Goal: Transaction & Acquisition: Purchase product/service

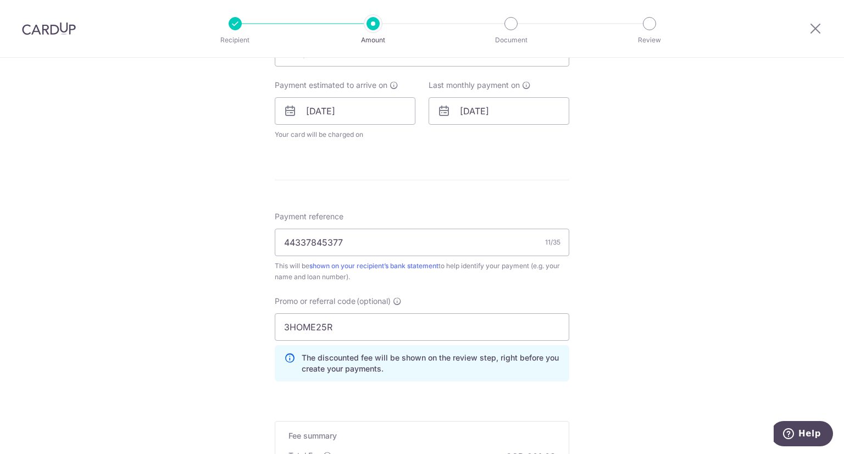
scroll to position [485, 0]
click at [290, 237] on input "44337845377" at bounding box center [422, 240] width 294 height 27
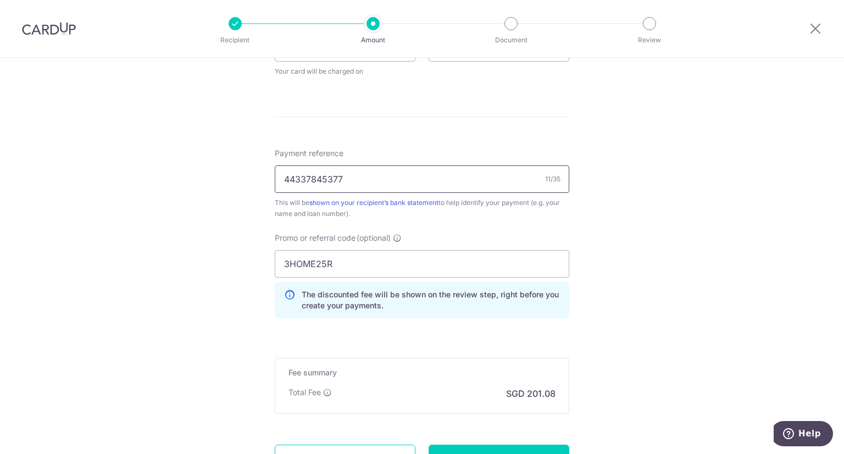
scroll to position [547, 0]
click at [578, 339] on div "Tell us more about your payment Enter payment amount SGD 7,734.00 7734.00 Selec…" at bounding box center [422, 32] width 844 height 1043
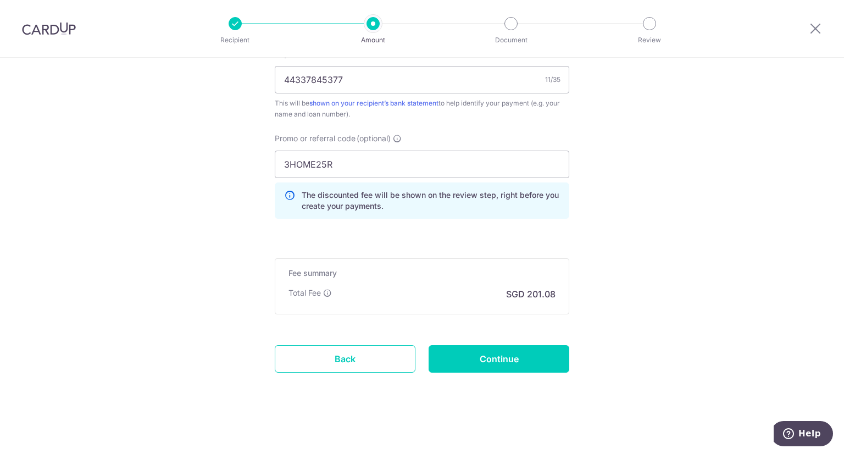
scroll to position [645, 0]
click at [319, 81] on input "44337845377" at bounding box center [422, 80] width 294 height 27
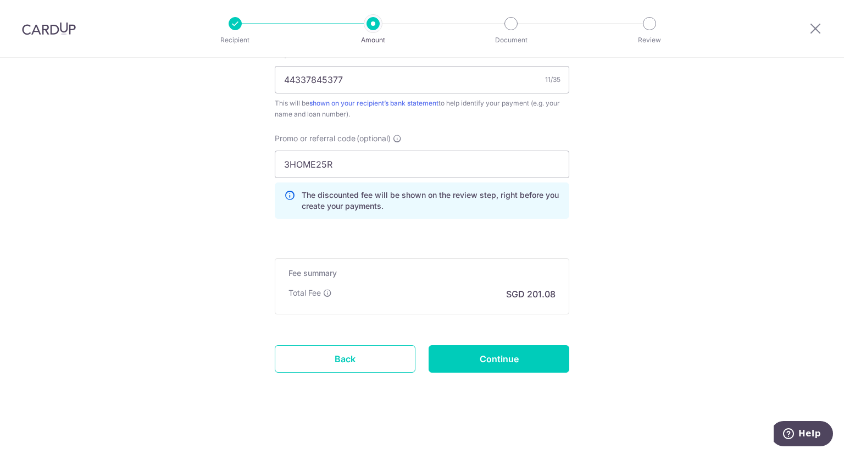
scroll to position [645, 0]
click at [484, 366] on input "Continue" at bounding box center [498, 359] width 141 height 27
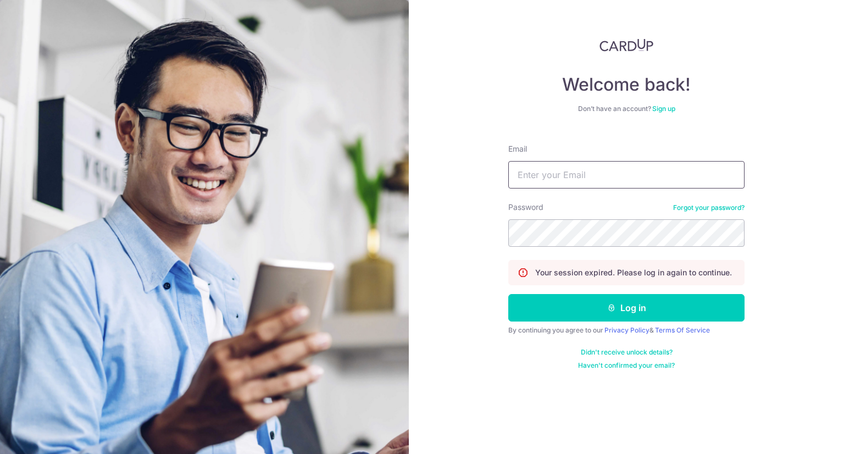
click at [570, 172] on input "Email" at bounding box center [626, 174] width 236 height 27
type input "jctan71@gmail.com"
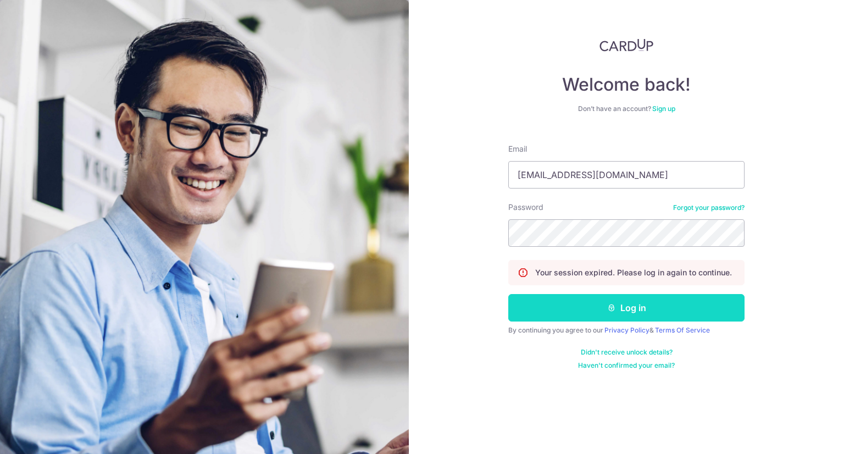
click at [617, 308] on button "Log in" at bounding box center [626, 307] width 236 height 27
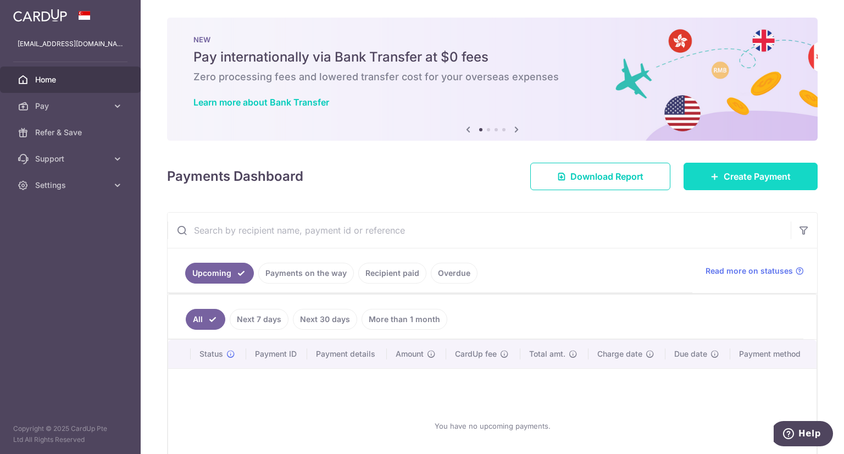
click at [731, 179] on span "Create Payment" at bounding box center [756, 176] width 67 height 13
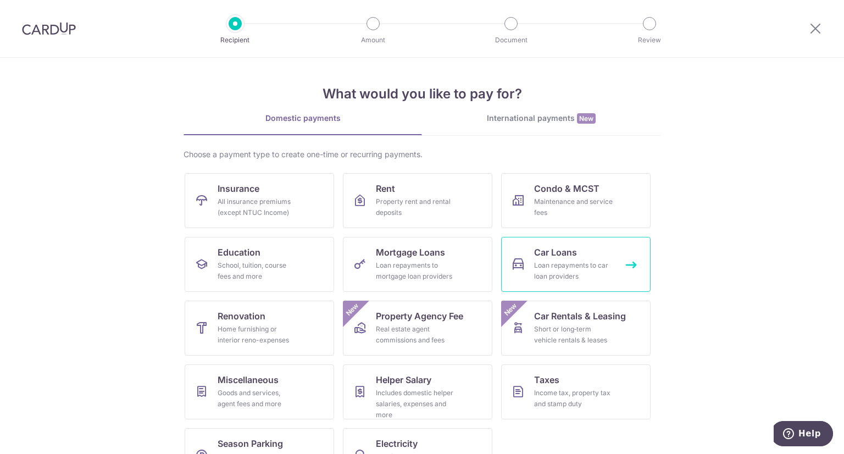
click at [555, 262] on div "Loan repayments to car loan providers" at bounding box center [573, 271] width 79 height 22
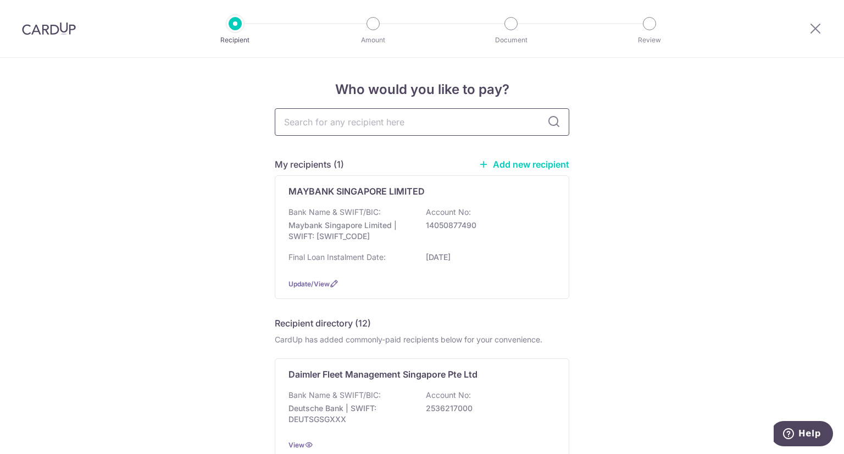
click at [439, 119] on input "text" at bounding box center [422, 121] width 294 height 27
click at [553, 190] on div "MAYBANK SINGAPORE LIMITED Bank Name & SWIFT/BIC: Maybank Singapore Limited | SW…" at bounding box center [422, 237] width 294 height 124
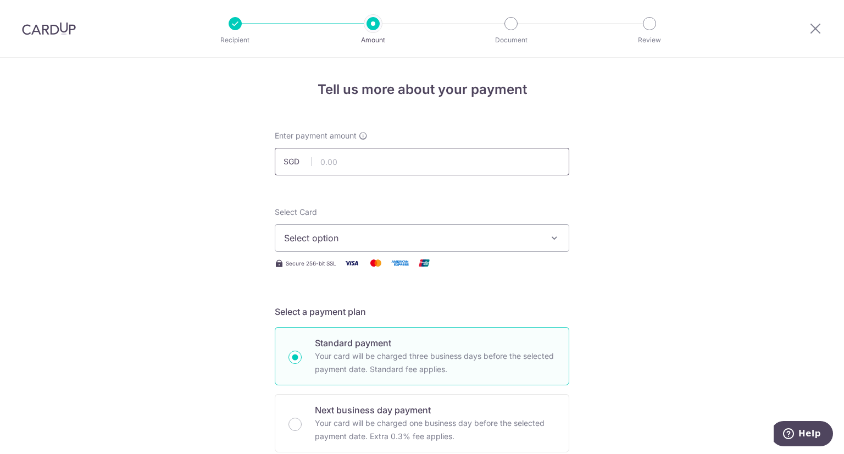
click at [528, 166] on input "text" at bounding box center [422, 161] width 294 height 27
type input "7,734.00"
click at [533, 247] on button "Select option" at bounding box center [422, 237] width 294 height 27
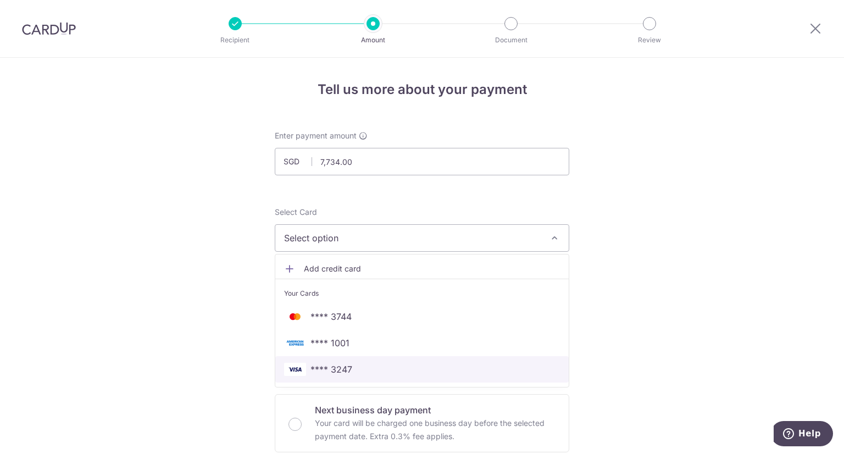
click at [349, 371] on span "**** 3247" at bounding box center [422, 369] width 276 height 13
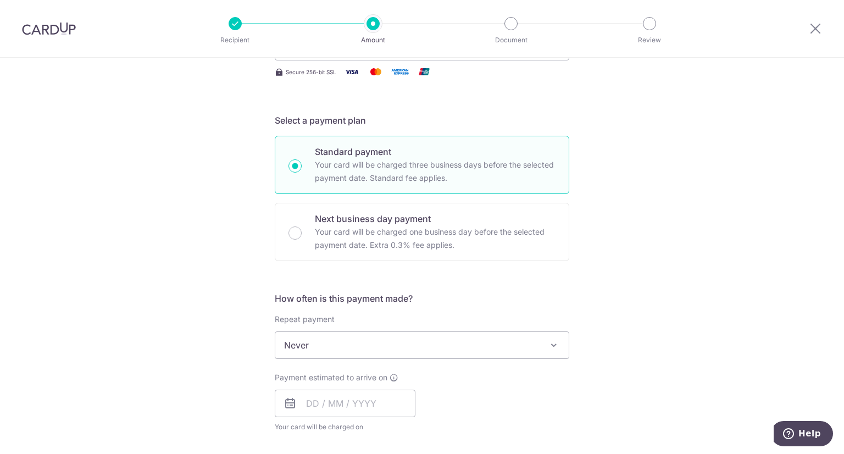
scroll to position [341, 0]
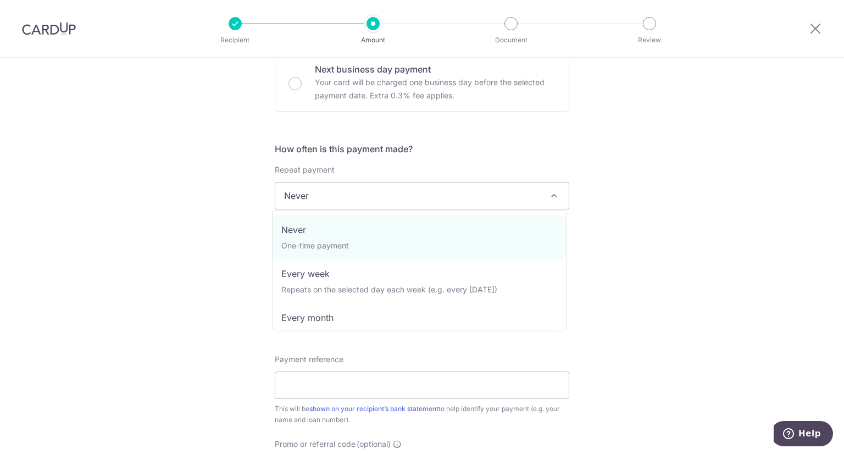
click at [554, 191] on span at bounding box center [553, 195] width 13 height 13
select select "3"
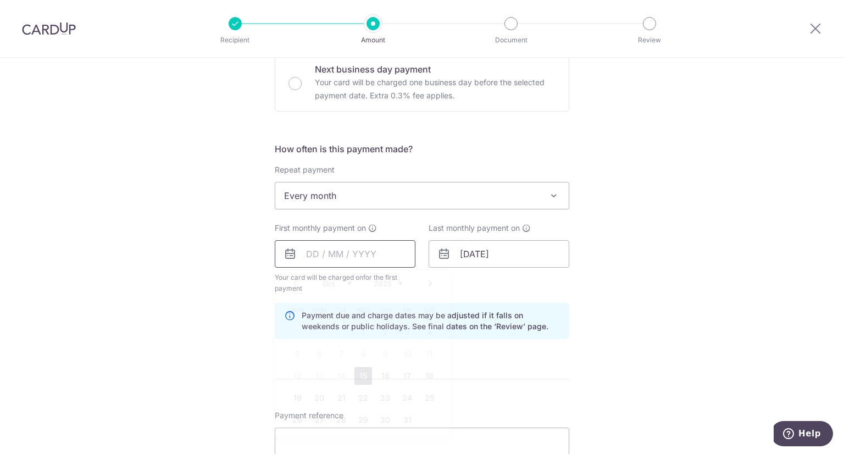
click at [307, 256] on input "text" at bounding box center [345, 253] width 141 height 27
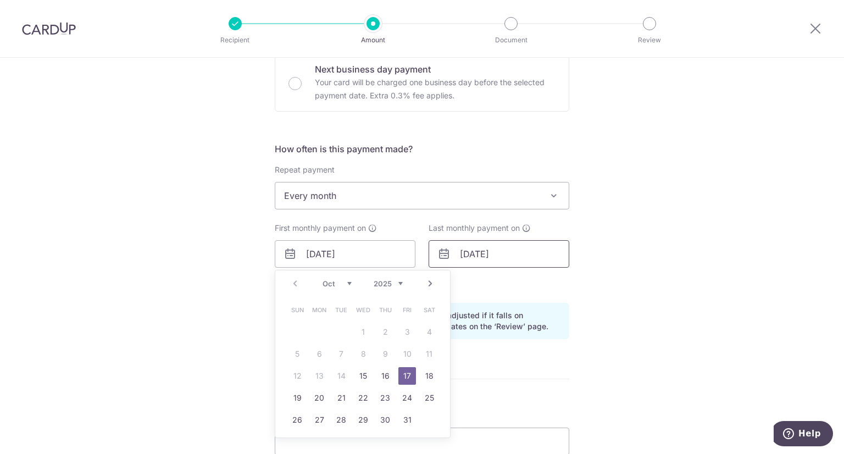
click at [510, 255] on input "21/08/2032" at bounding box center [498, 253] width 141 height 27
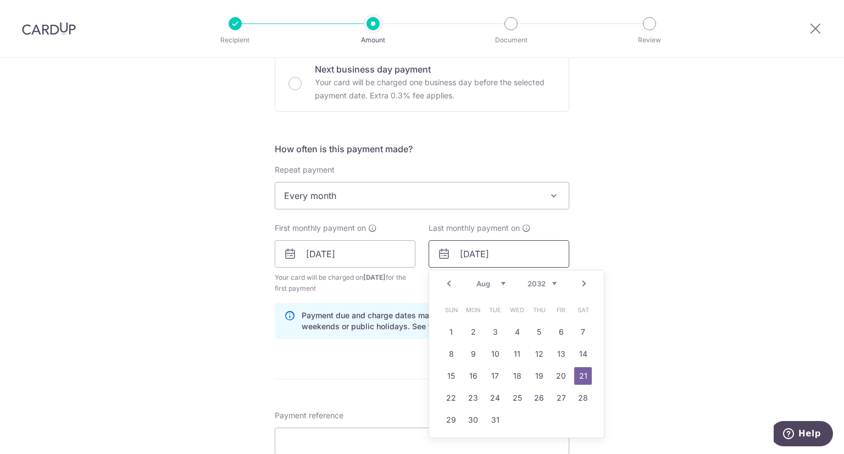
click at [478, 254] on input "21/08/2032" at bounding box center [498, 253] width 141 height 27
click at [611, 261] on div "Tell us more about your payment Enter payment amount SGD 7,734.00 7734.00 Selec…" at bounding box center [422, 242] width 844 height 1050
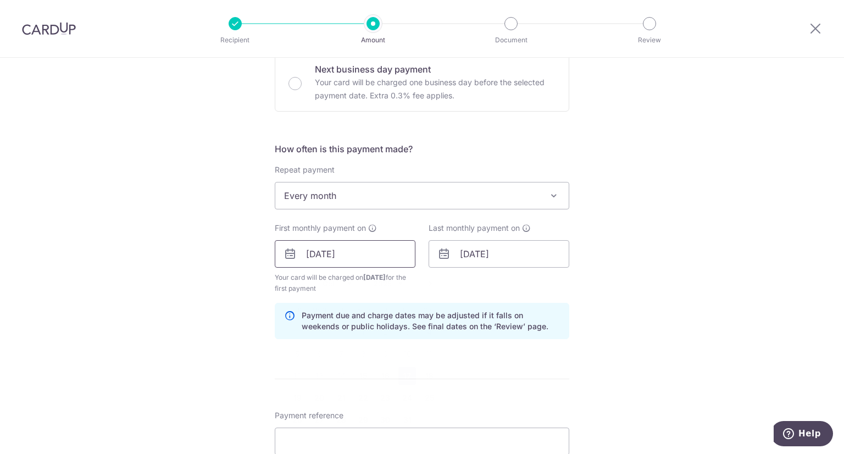
click at [311, 252] on input "17/10/2025" at bounding box center [345, 253] width 141 height 27
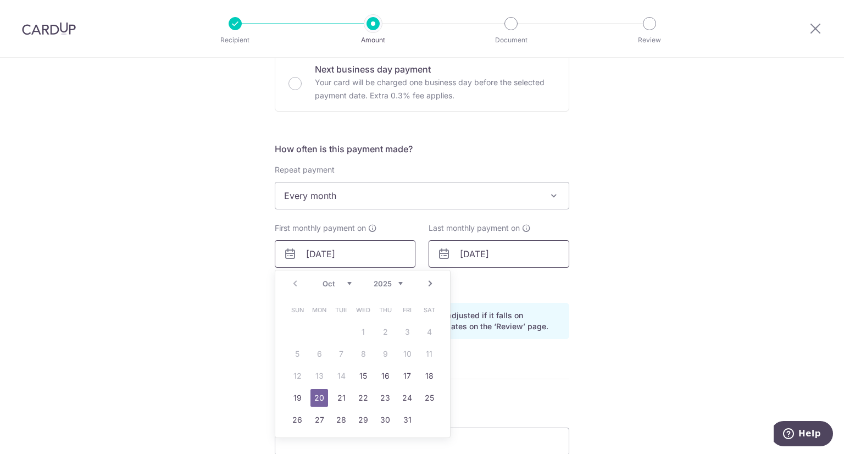
type input "20/10/2025"
click at [476, 254] on input "21/08/2032" at bounding box center [498, 253] width 141 height 27
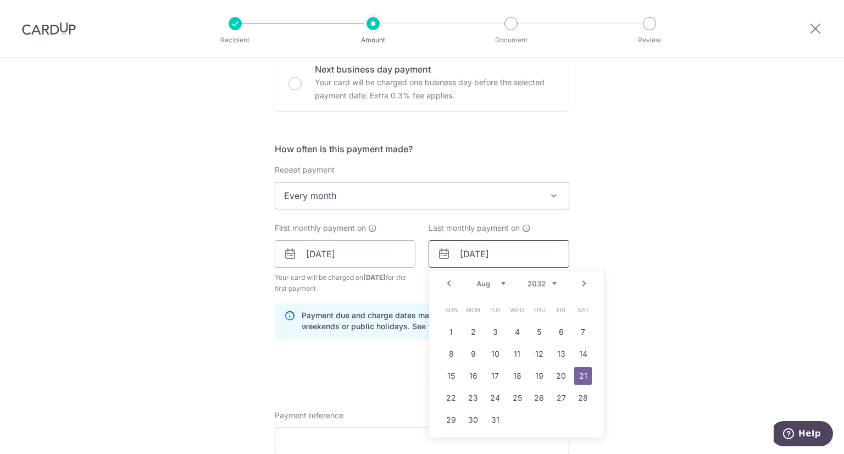
click at [466, 254] on input "21/08/2032" at bounding box center [498, 253] width 141 height 27
click at [483, 254] on input "20/08/2032" at bounding box center [498, 253] width 141 height 27
click at [512, 251] on input "20/12/2032" at bounding box center [498, 253] width 141 height 27
type input "20/12/2025"
click at [622, 256] on div "Tell us more about your payment Enter payment amount SGD 7,734.00 7734.00 Selec…" at bounding box center [422, 242] width 844 height 1050
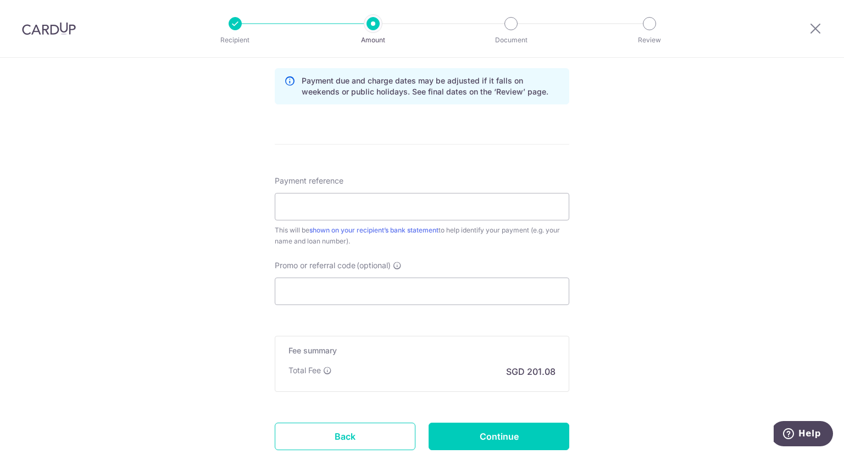
scroll to position [576, 0]
click at [433, 208] on input "Payment reference" at bounding box center [422, 205] width 294 height 27
type input "44337845377"
click at [357, 295] on input "Promo or referral code (optional)" at bounding box center [422, 290] width 294 height 27
paste input "3HOME25R"
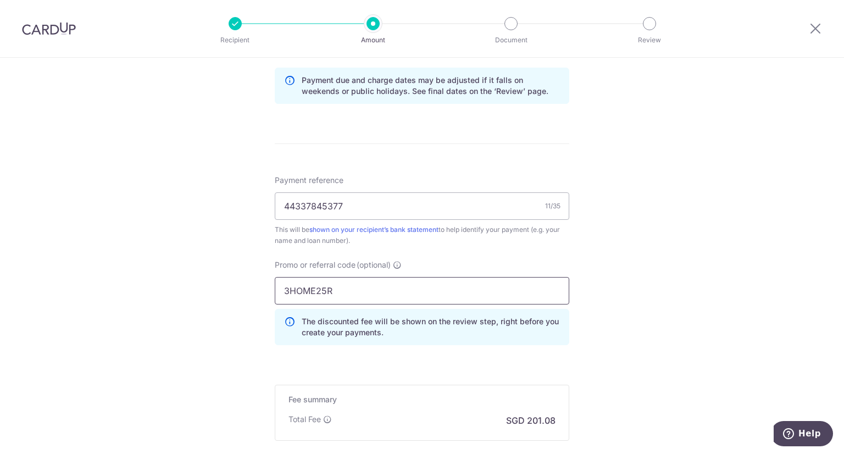
type input "3HOME25R"
click at [630, 299] on div "Tell us more about your payment Enter payment amount SGD 7,734.00 7734.00 Selec…" at bounding box center [422, 31] width 844 height 1099
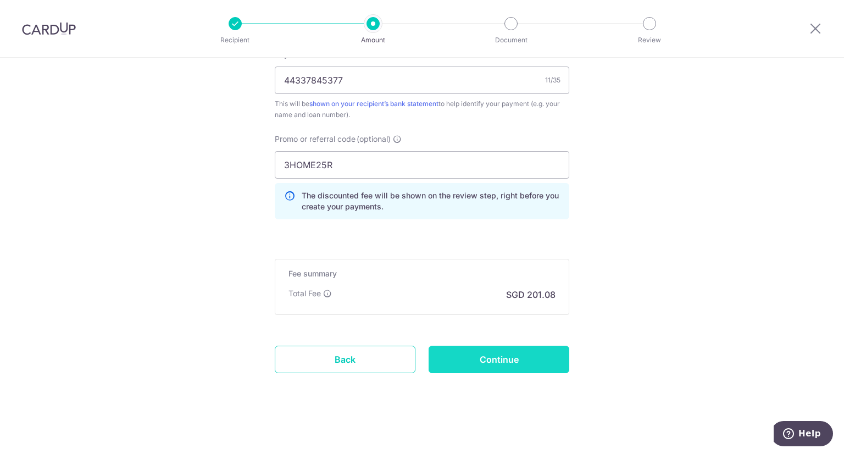
click at [490, 361] on input "Continue" at bounding box center [498, 359] width 141 height 27
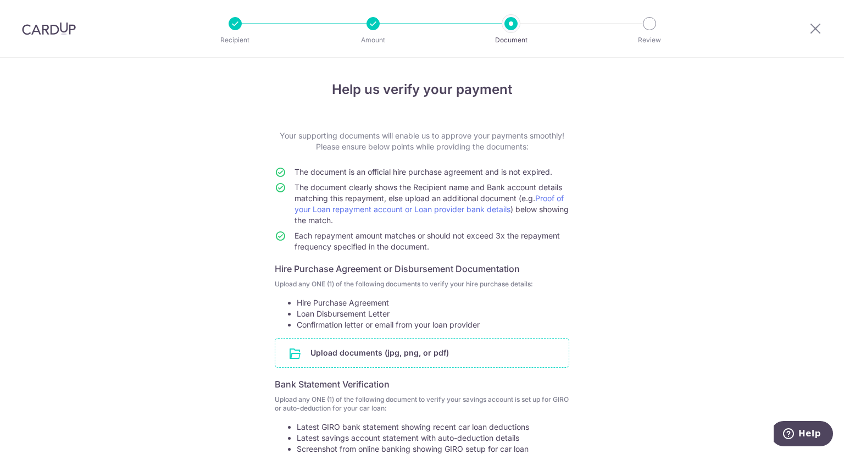
click at [416, 350] on input "file" at bounding box center [421, 352] width 293 height 29
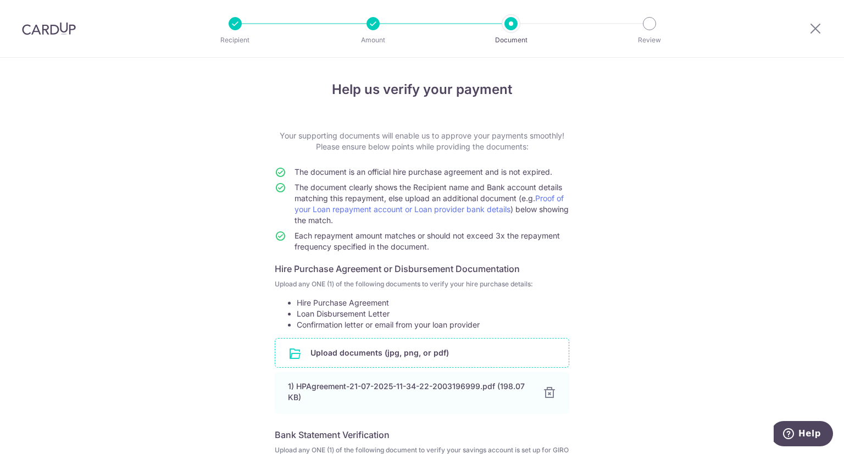
scroll to position [211, 0]
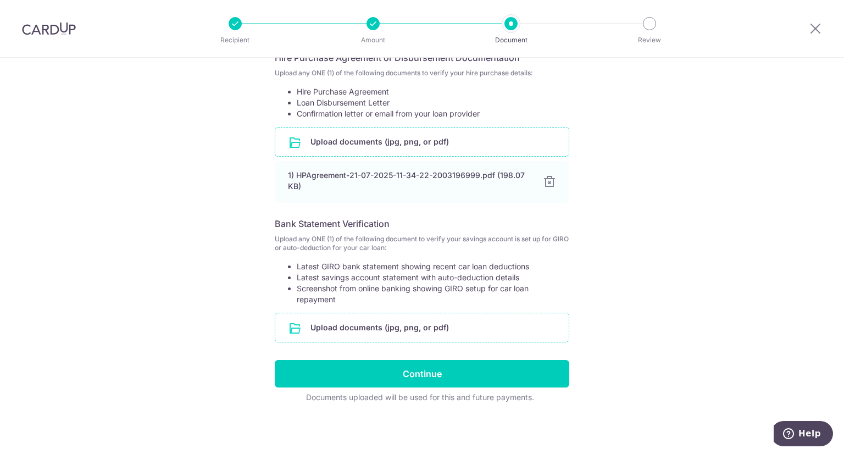
click at [425, 328] on input "file" at bounding box center [421, 327] width 293 height 29
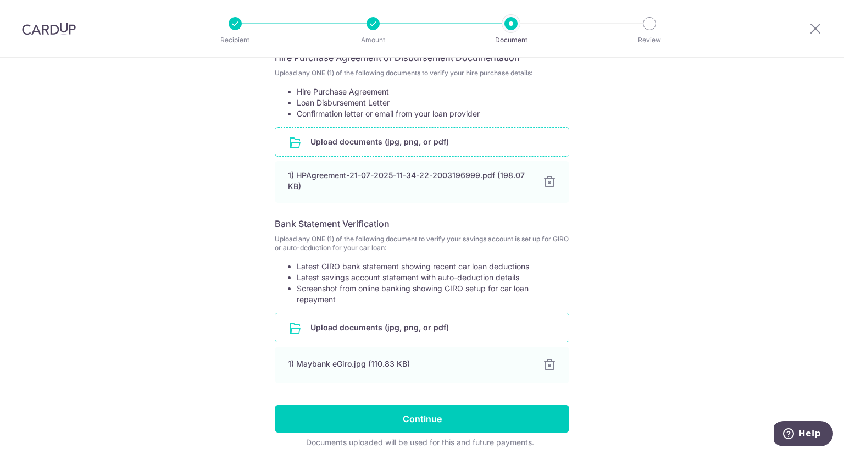
scroll to position [256, 0]
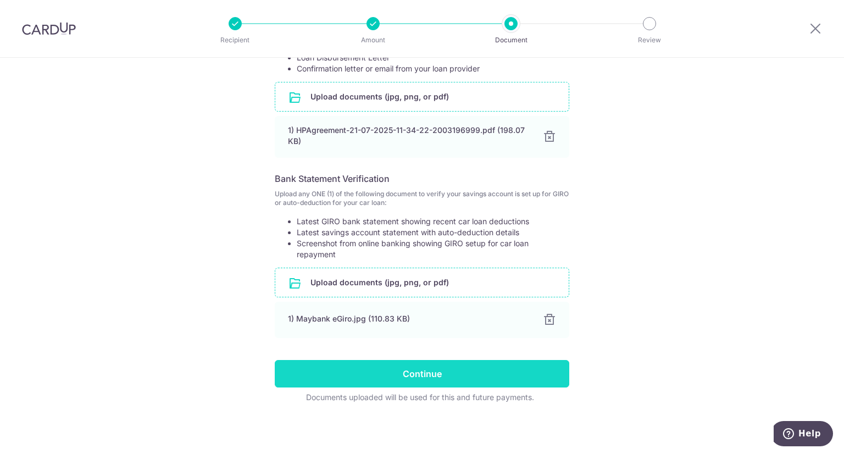
click at [433, 373] on input "Continue" at bounding box center [422, 373] width 294 height 27
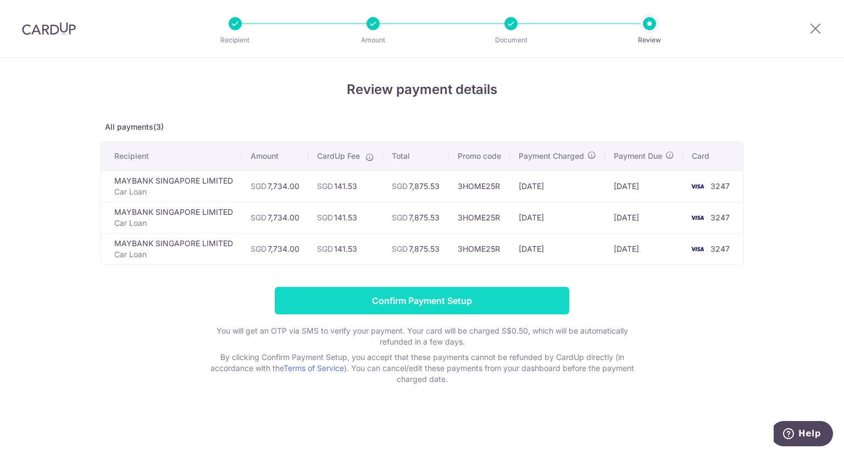
click at [433, 313] on input "Confirm Payment Setup" at bounding box center [422, 300] width 294 height 27
